Goal: Task Accomplishment & Management: Manage account settings

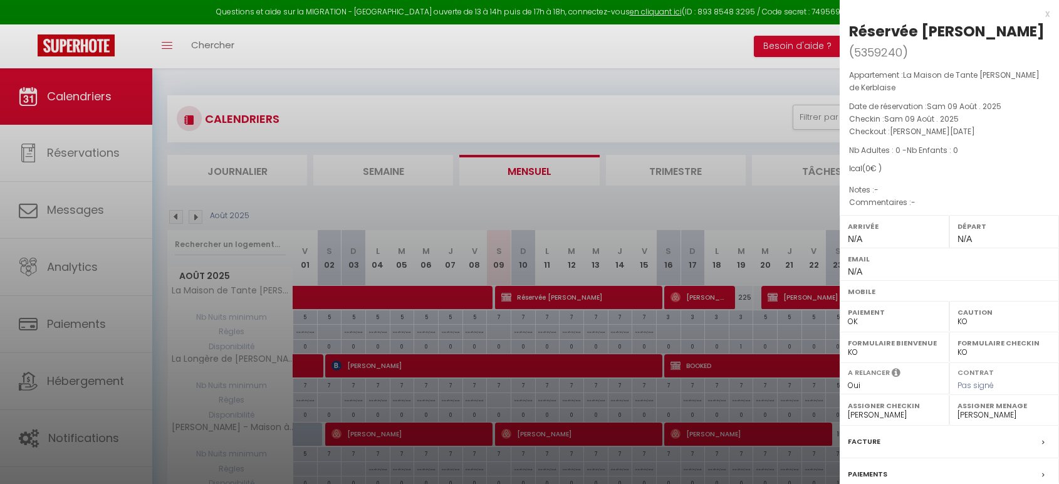
select select "KO"
select select "0"
select select "25796"
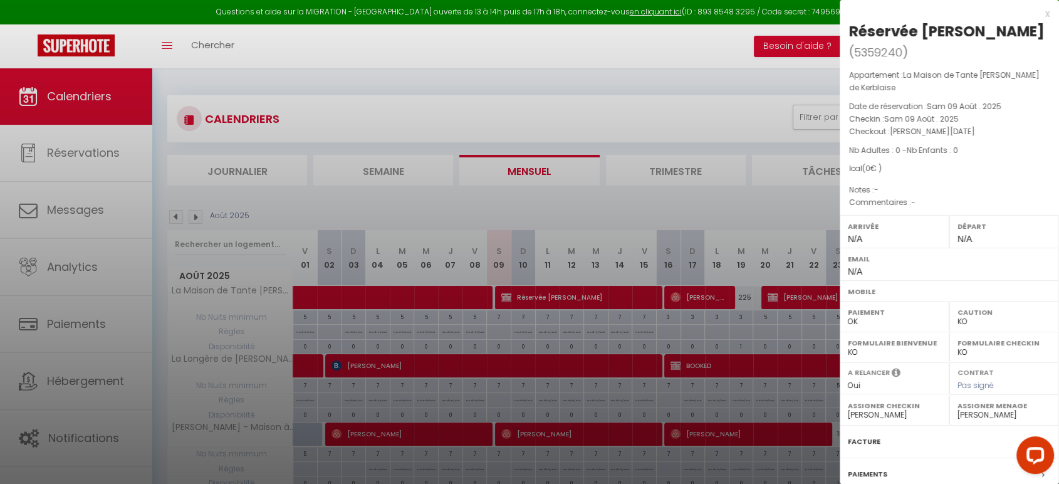
click at [660, 189] on div at bounding box center [529, 242] width 1059 height 484
checkbox input "false"
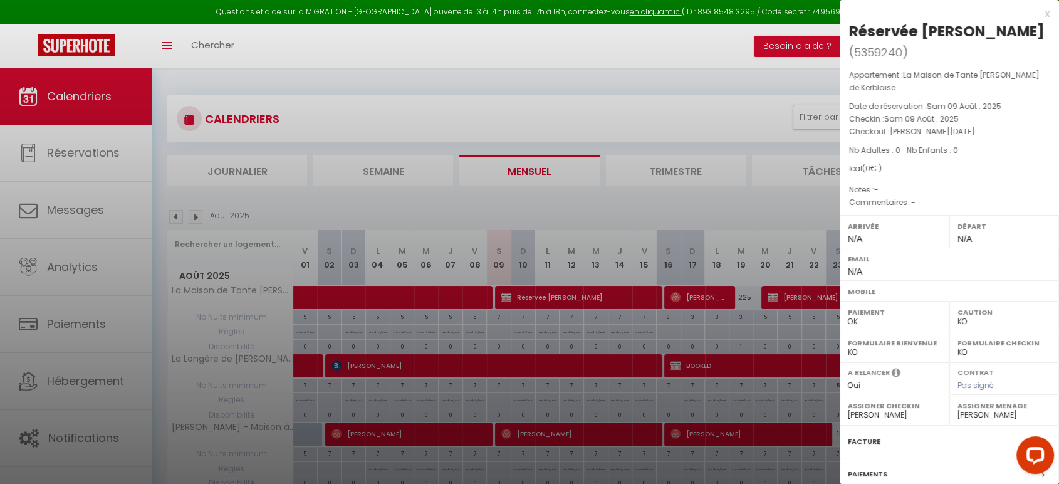
checkbox input "false"
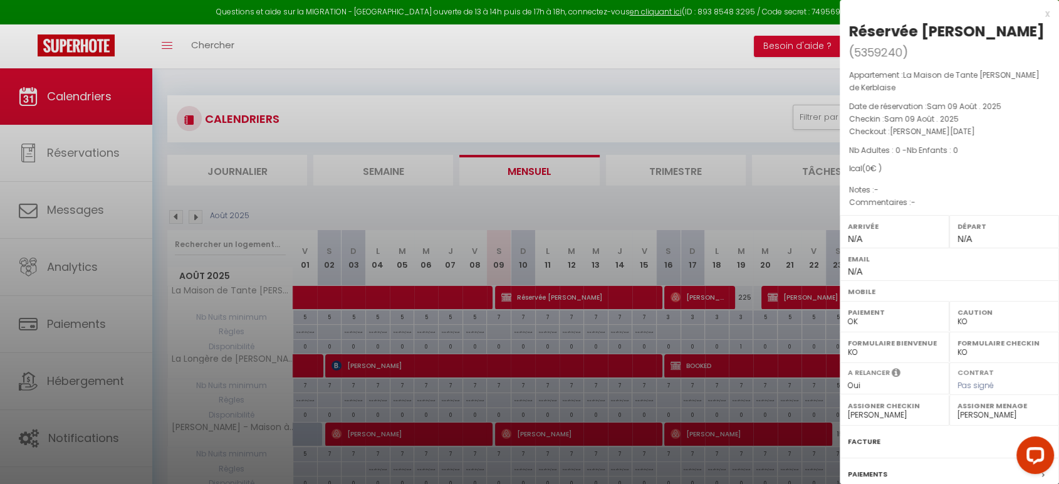
checkbox input "false"
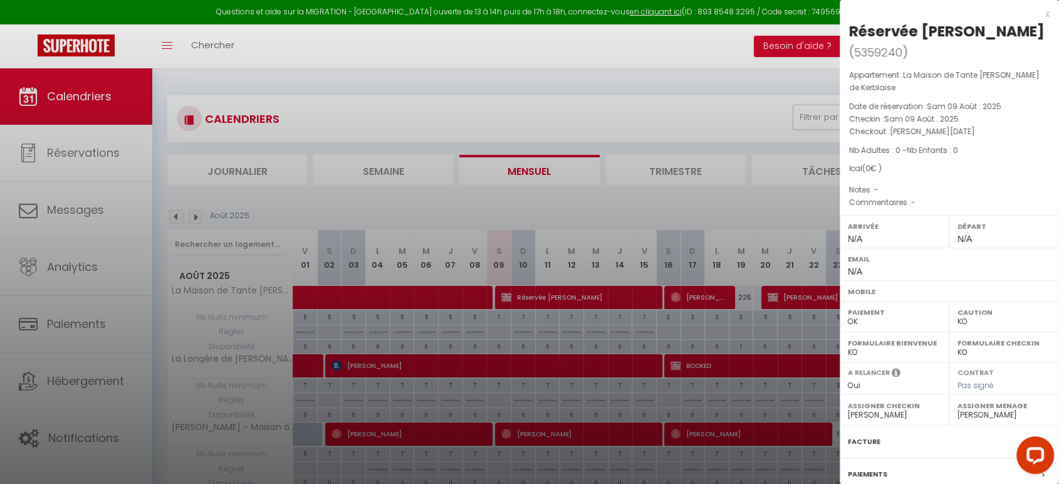
checkbox input "false"
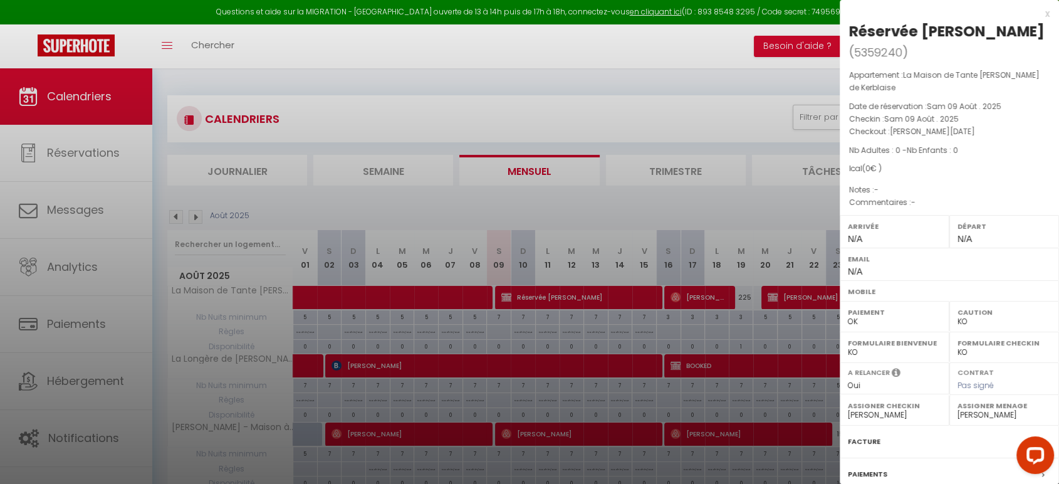
checkbox input "false"
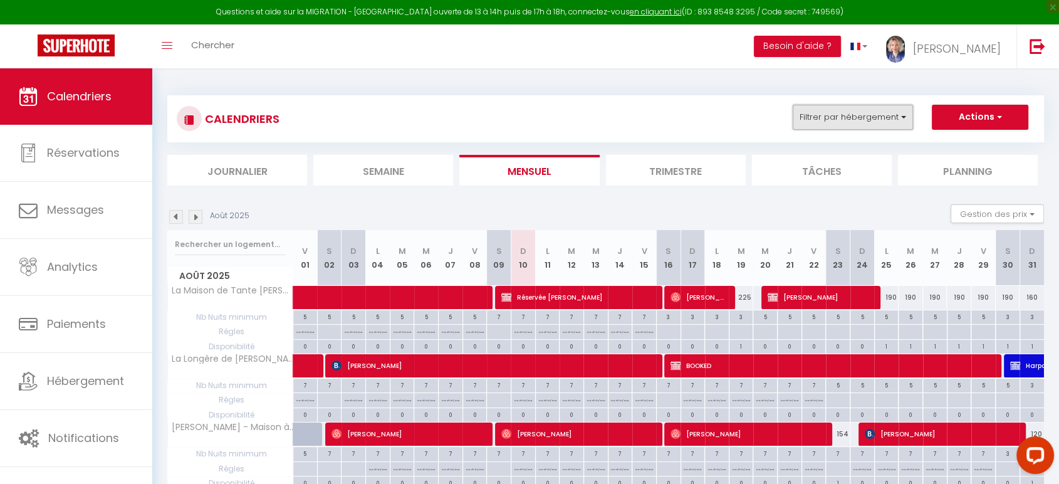
click at [894, 125] on button "Filtrer par hébergement" at bounding box center [853, 117] width 120 height 25
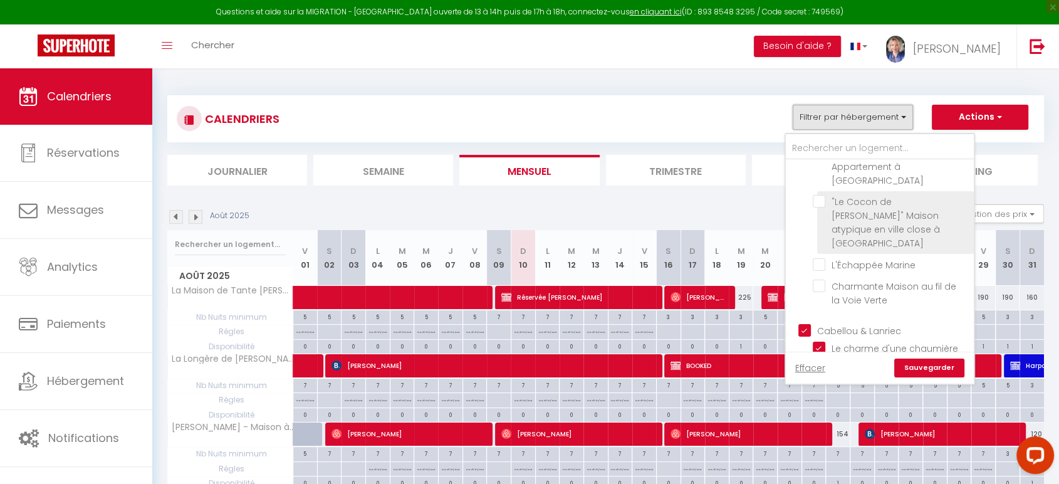
scroll to position [627, 0]
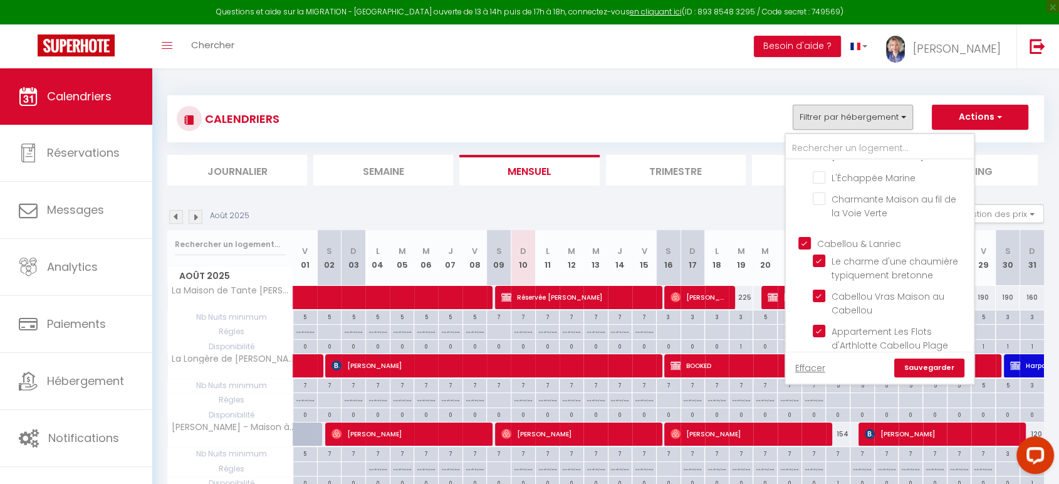
click at [806, 236] on input "Cabellou & Lanriec" at bounding box center [892, 242] width 188 height 13
checkbox input "false"
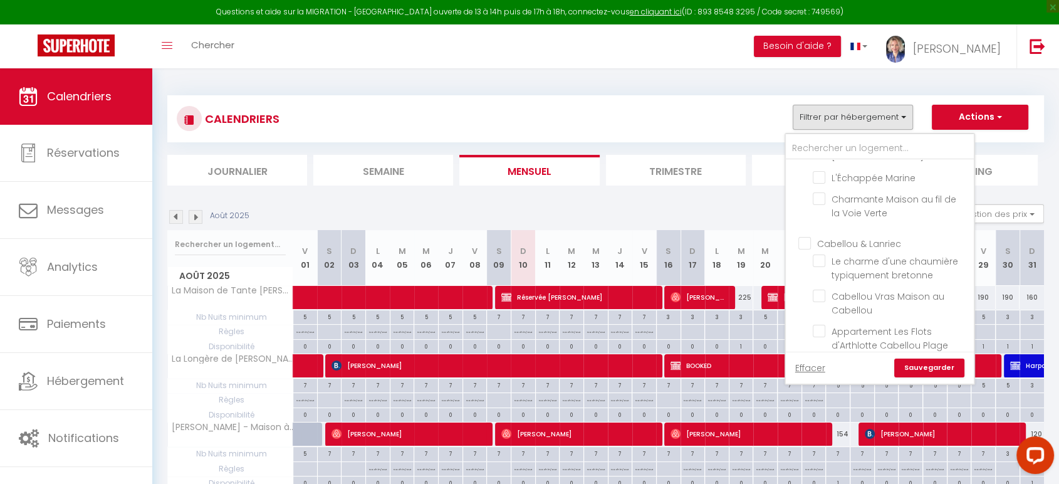
checkbox input "false"
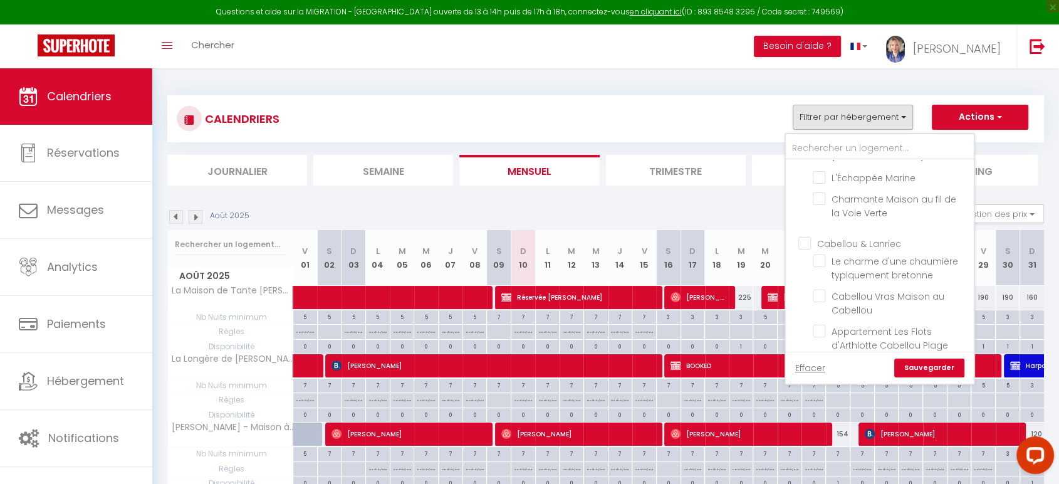
checkbox input "false"
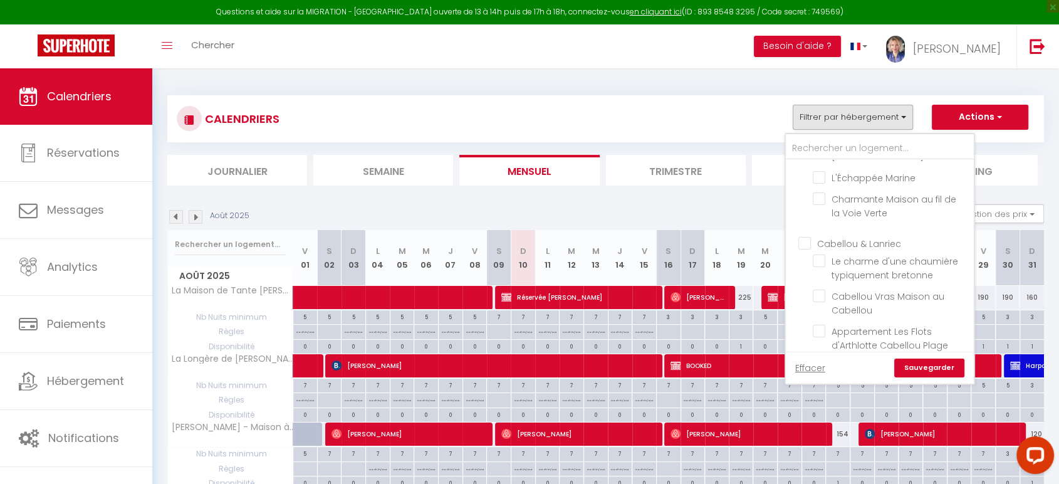
checkbox input "false"
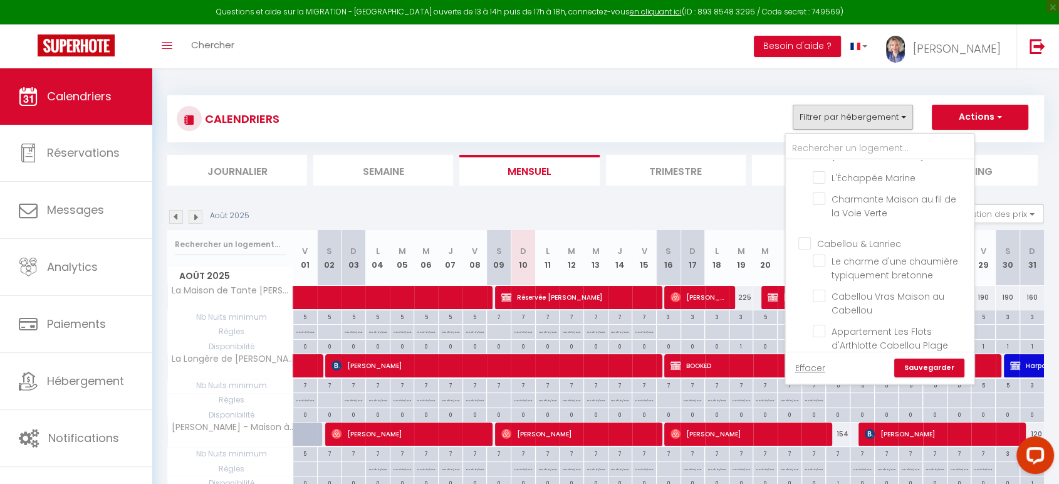
checkbox input "false"
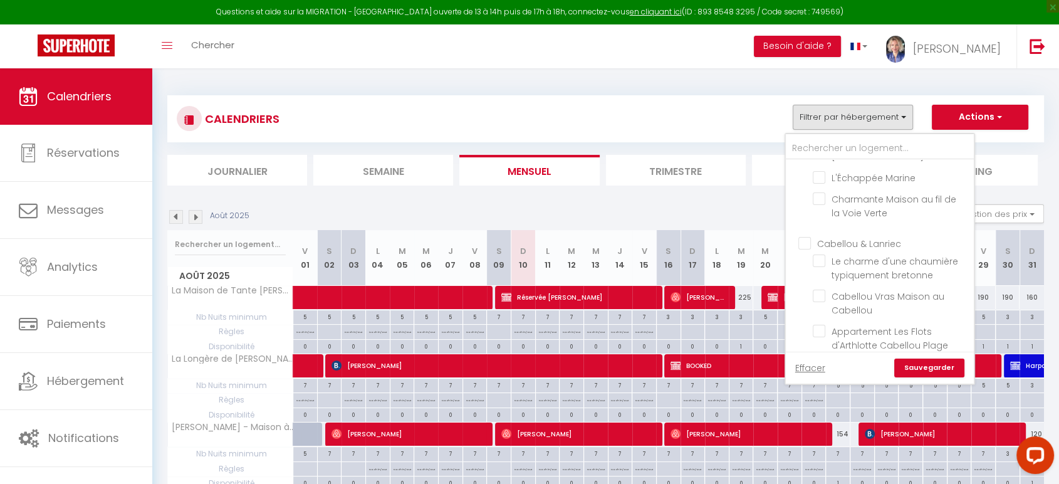
checkbox input "false"
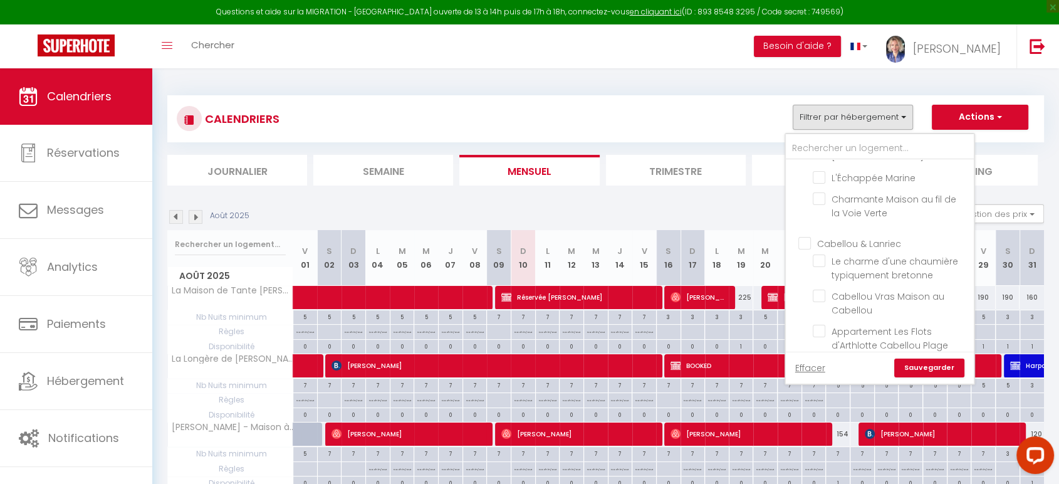
checkbox input "false"
click at [827, 254] on input "Le charme d'une chaumière typiquement bretonne" at bounding box center [891, 260] width 157 height 13
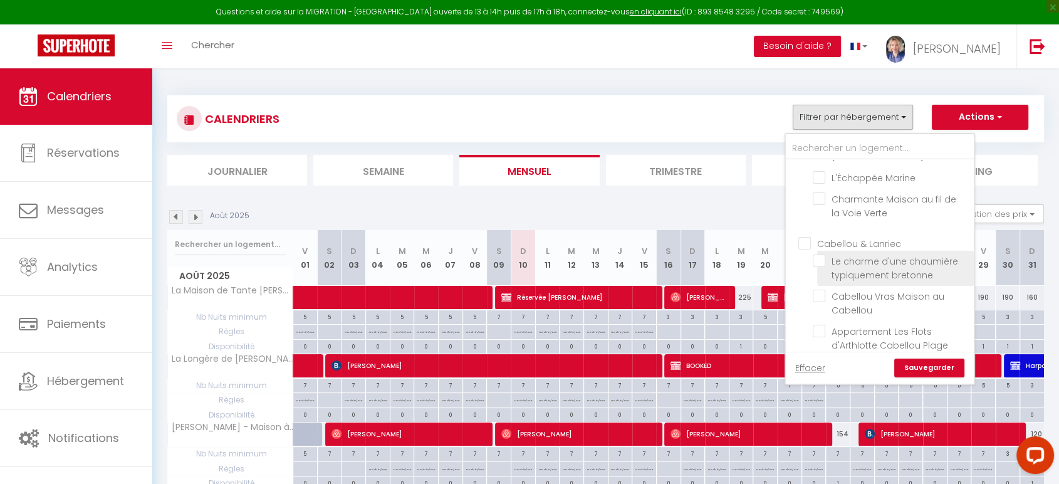
checkbox input "true"
checkbox input "false"
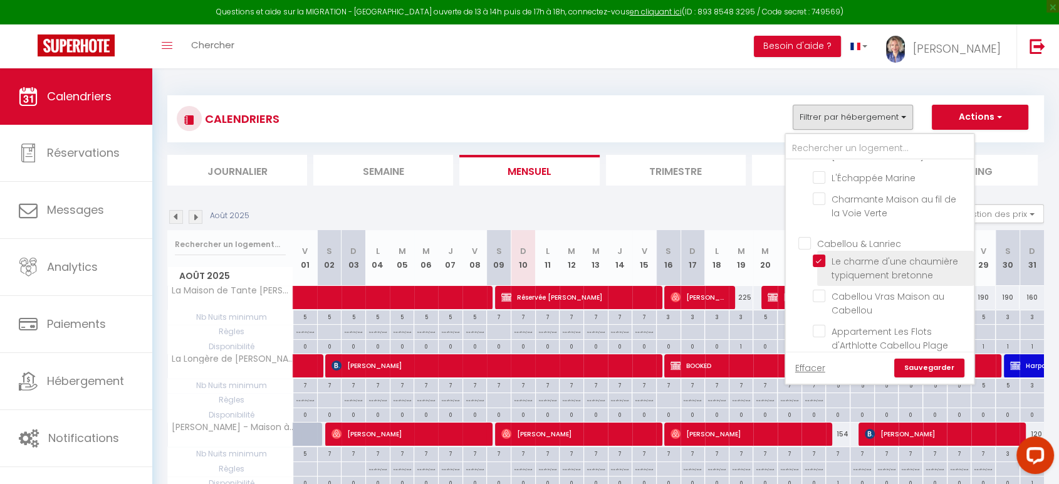
checkbox input "false"
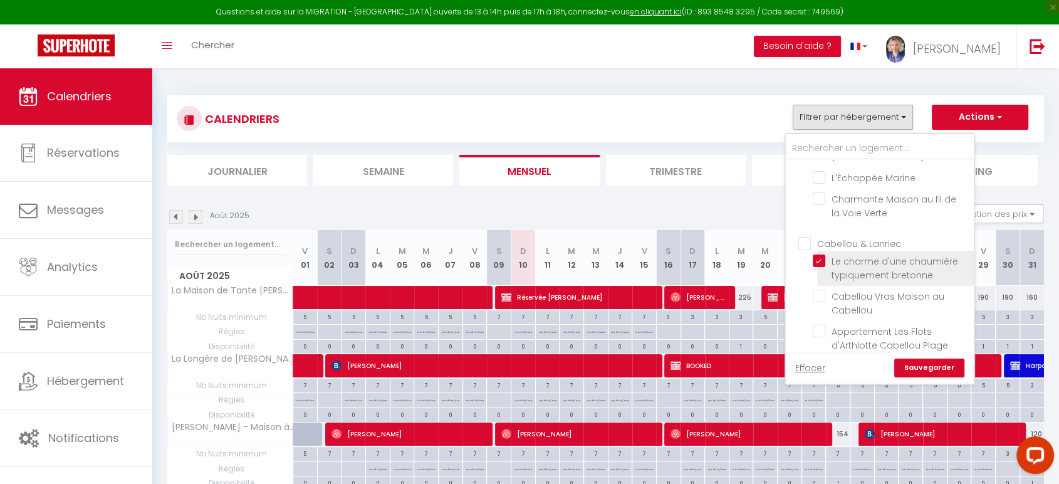
checkbox input "false"
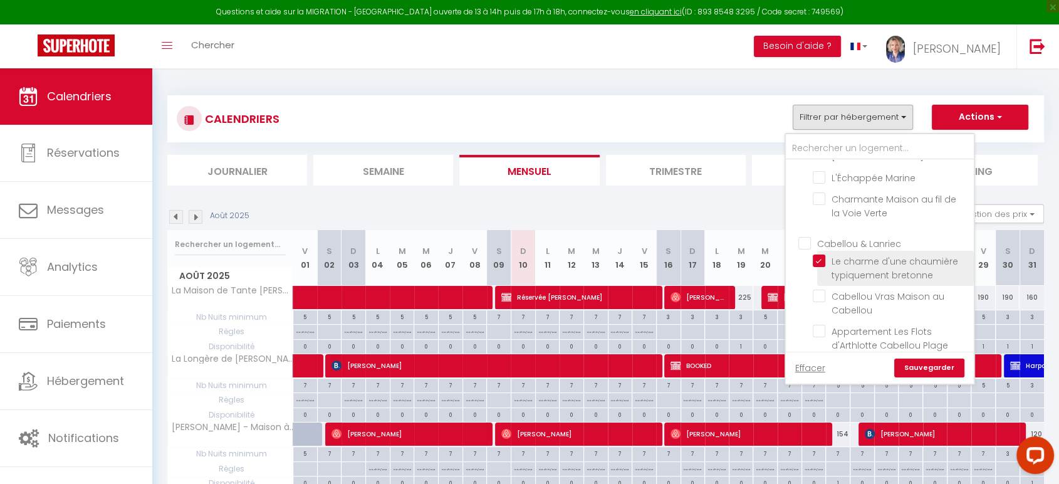
checkbox input "false"
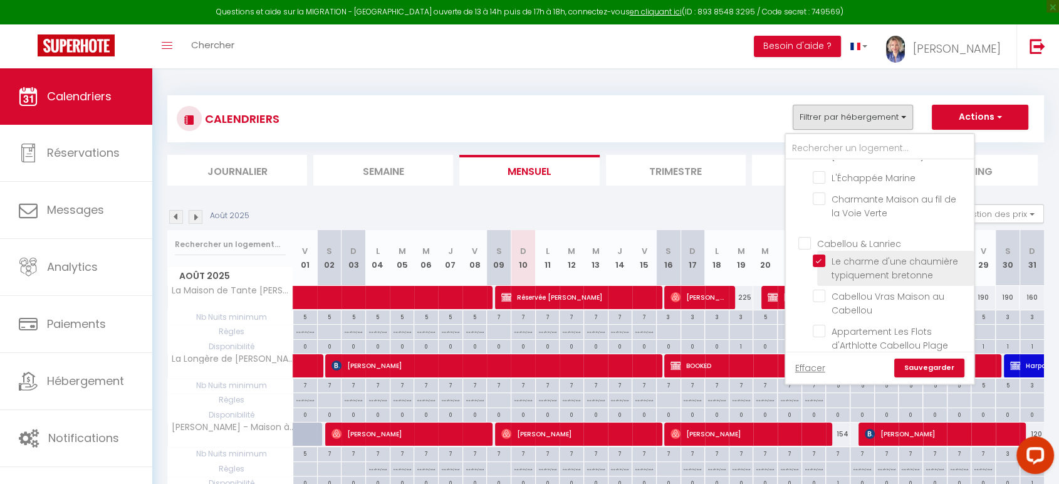
checkbox input "false"
click at [940, 368] on link "Sauvegarder" at bounding box center [929, 367] width 70 height 19
